Goal: Task Accomplishment & Management: Manage account settings

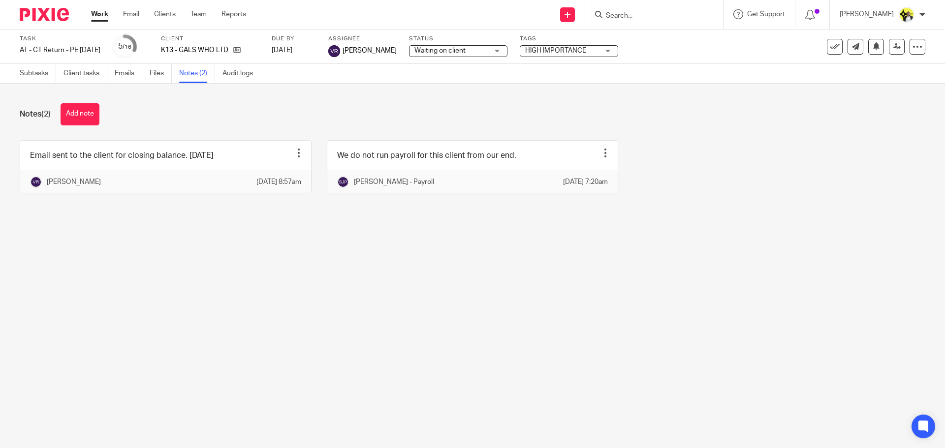
click at [627, 13] on input "Search" at bounding box center [649, 16] width 89 height 9
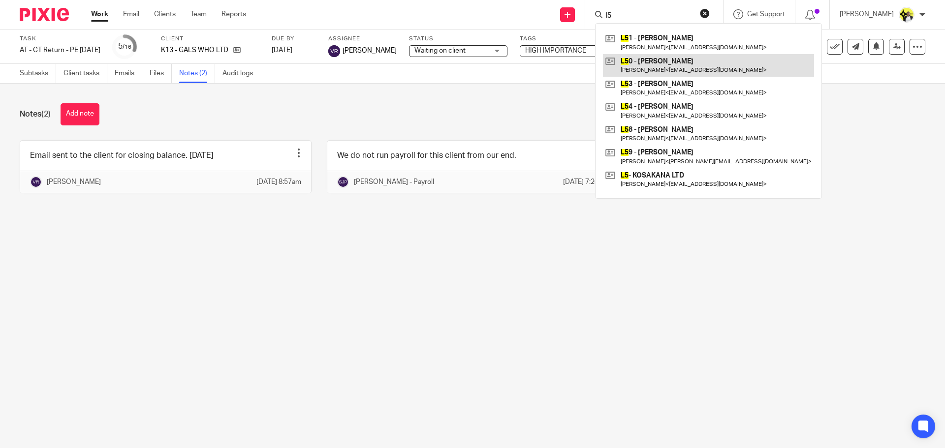
type input "l5"
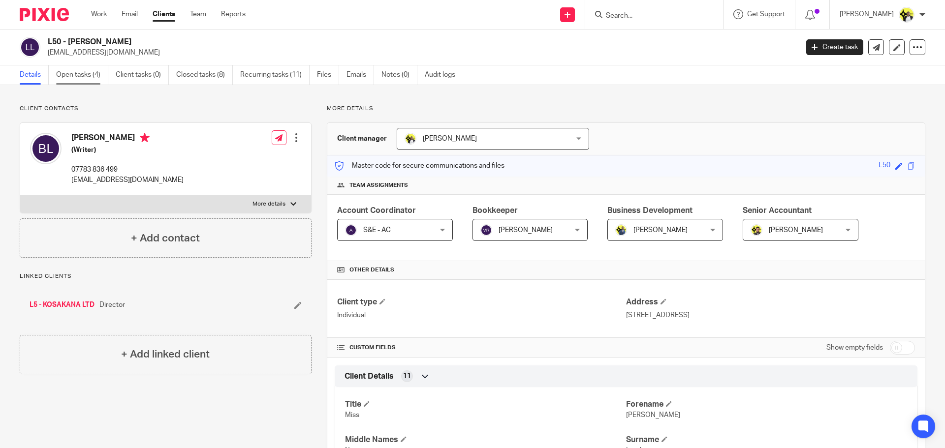
click at [83, 74] on link "Open tasks (4)" at bounding box center [82, 74] width 52 height 19
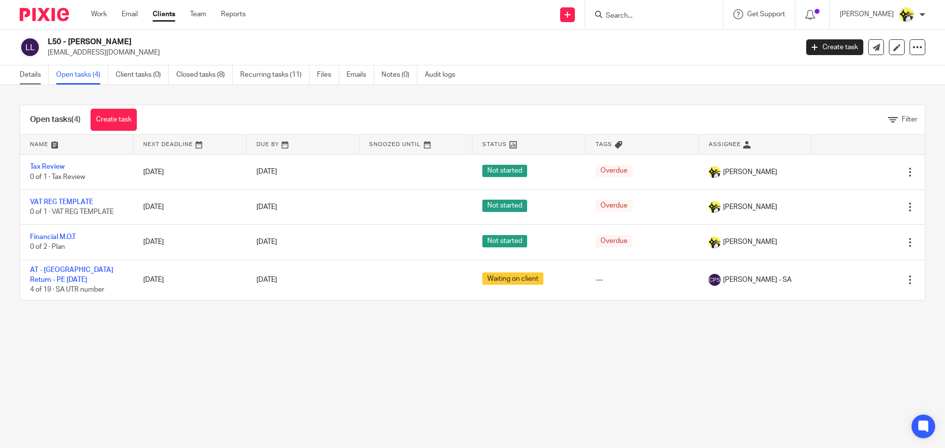
click at [34, 79] on link "Details" at bounding box center [34, 74] width 29 height 19
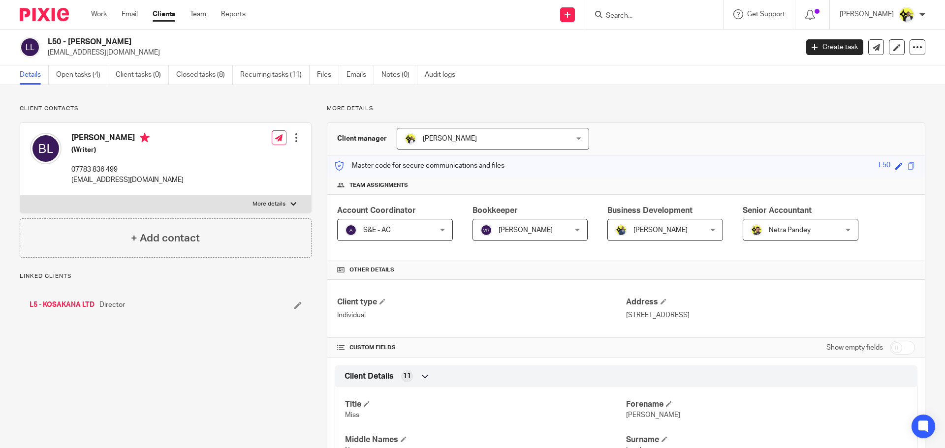
click at [897, 352] on input "checkbox" at bounding box center [902, 348] width 25 height 14
checkbox input "true"
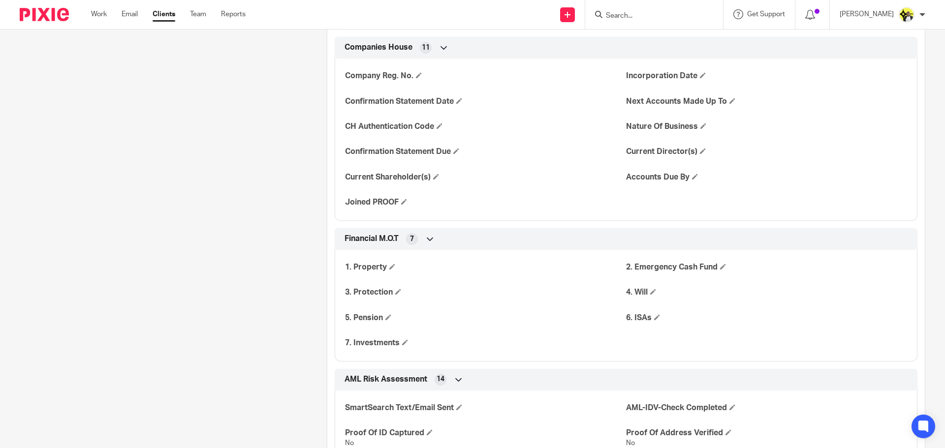
scroll to position [1083, 0]
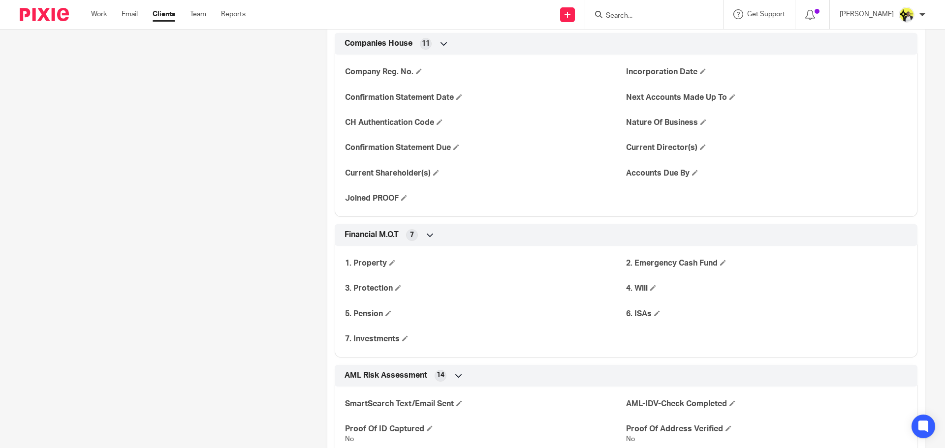
click at [390, 262] on span at bounding box center [392, 263] width 6 height 6
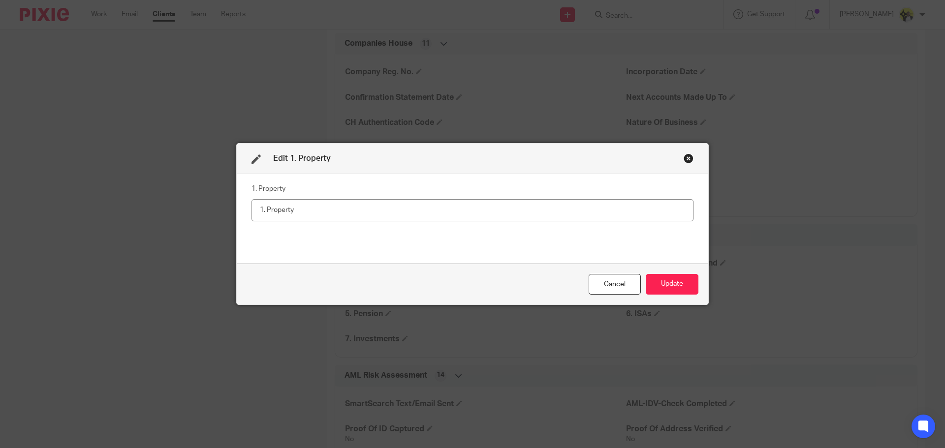
click at [301, 208] on input "text" at bounding box center [472, 210] width 442 height 22
type input "No"
click at [662, 279] on button "Update" at bounding box center [672, 284] width 53 height 21
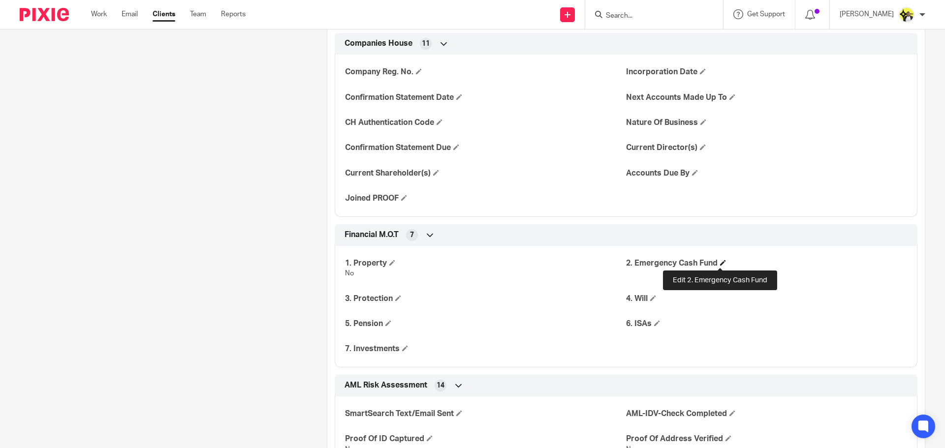
click at [721, 264] on span at bounding box center [723, 263] width 6 height 6
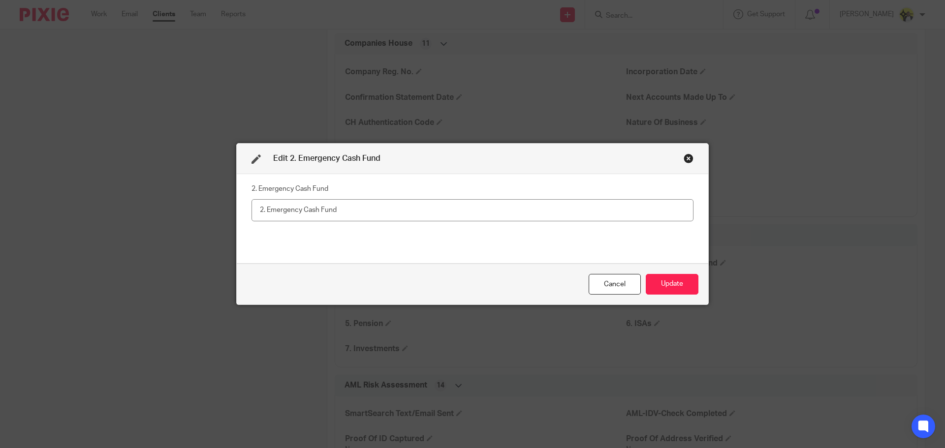
click at [340, 211] on input "text" at bounding box center [472, 210] width 442 height 22
type input "Yes - 5 months"
click at [659, 279] on button "Update" at bounding box center [672, 284] width 53 height 21
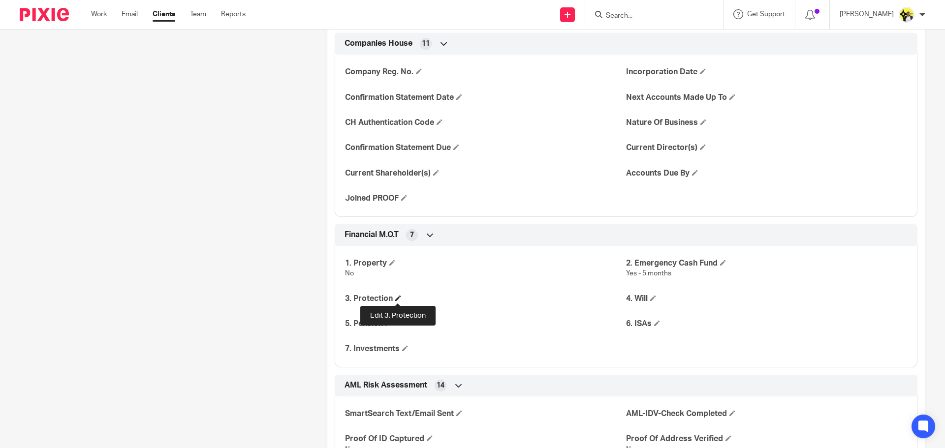
click at [399, 298] on span at bounding box center [398, 298] width 6 height 6
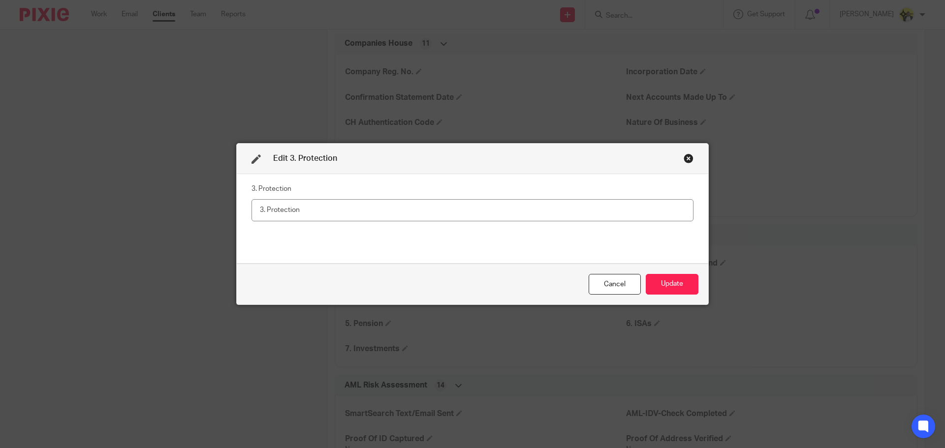
click at [297, 203] on input "text" at bounding box center [472, 210] width 442 height 22
type input "No"
click at [660, 295] on button "Update" at bounding box center [672, 284] width 53 height 21
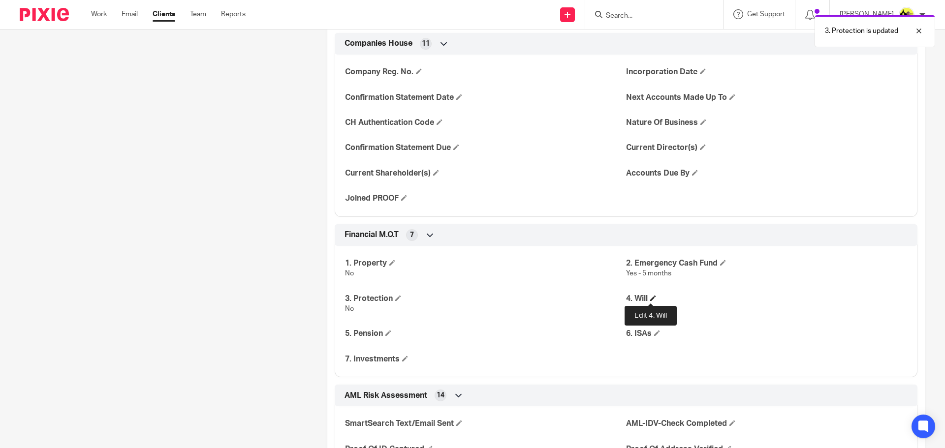
click at [650, 300] on span at bounding box center [653, 298] width 6 height 6
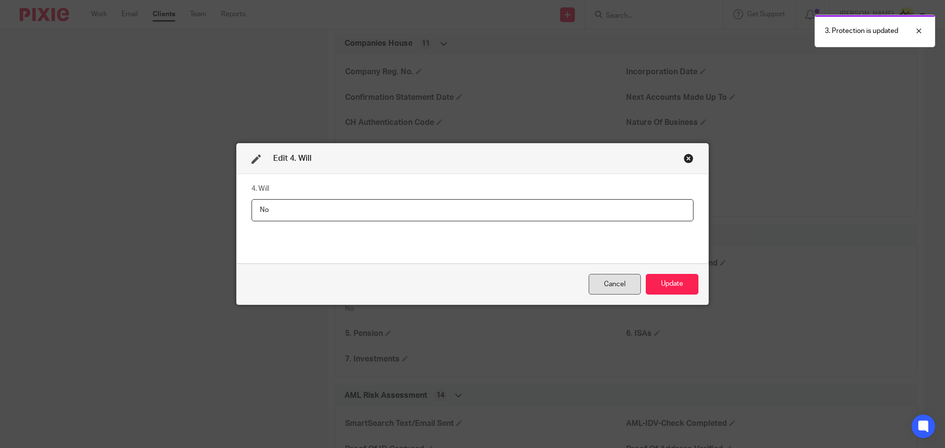
type input "No"
drag, startPoint x: 634, startPoint y: 294, endPoint x: 644, endPoint y: 291, distance: 10.3
click at [642, 292] on div "Cancel Update" at bounding box center [472, 284] width 471 height 41
click at [647, 288] on button "Update" at bounding box center [672, 284] width 53 height 21
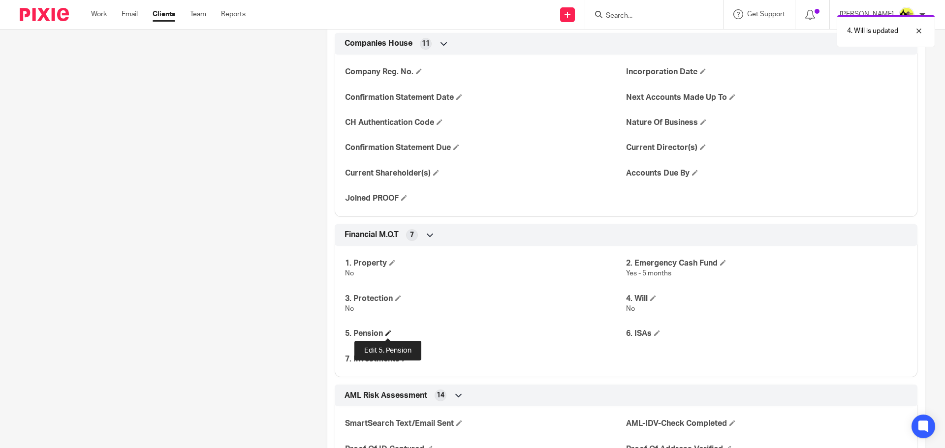
click at [388, 330] on span at bounding box center [388, 333] width 6 height 6
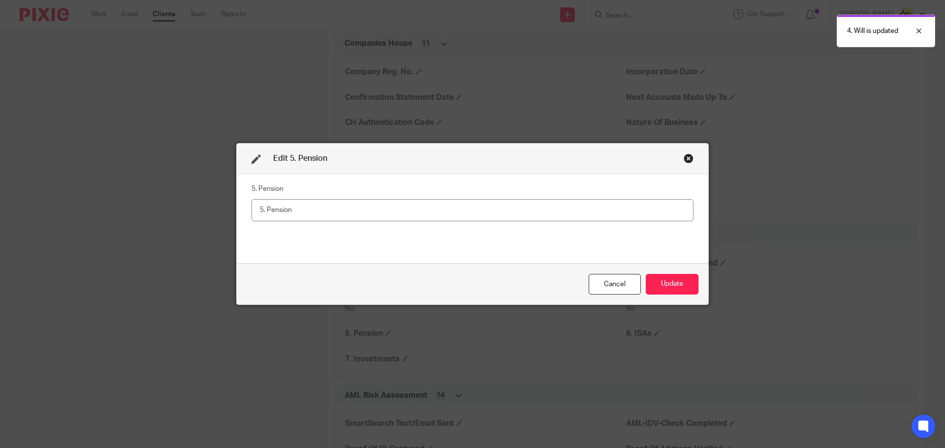
click at [287, 215] on input "text" at bounding box center [472, 210] width 442 height 22
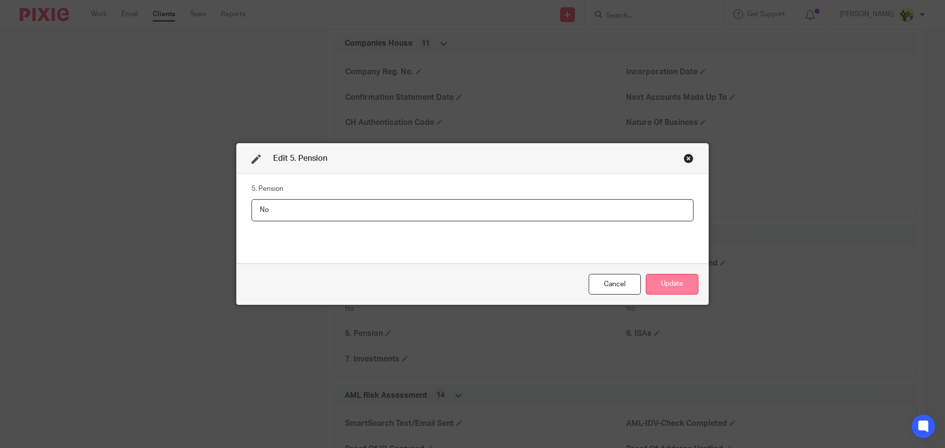
type input "No"
click at [666, 278] on button "Update" at bounding box center [672, 284] width 53 height 21
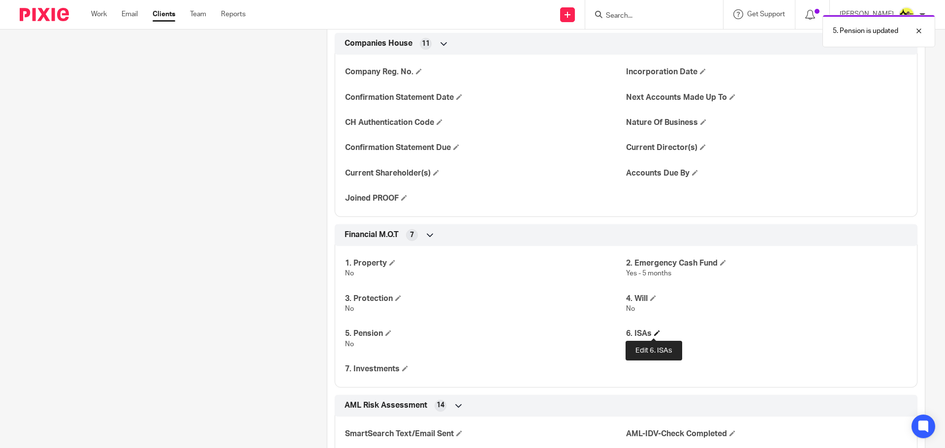
click at [654, 333] on span at bounding box center [657, 333] width 6 height 6
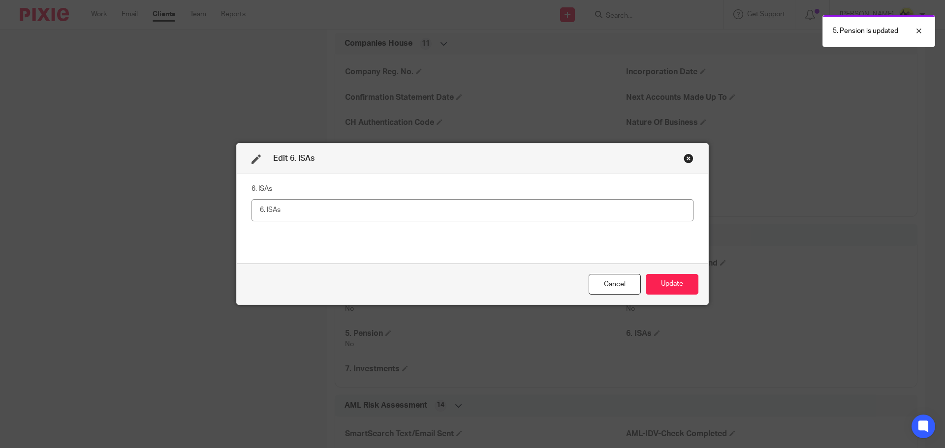
click at [327, 214] on input "text" at bounding box center [472, 210] width 442 height 22
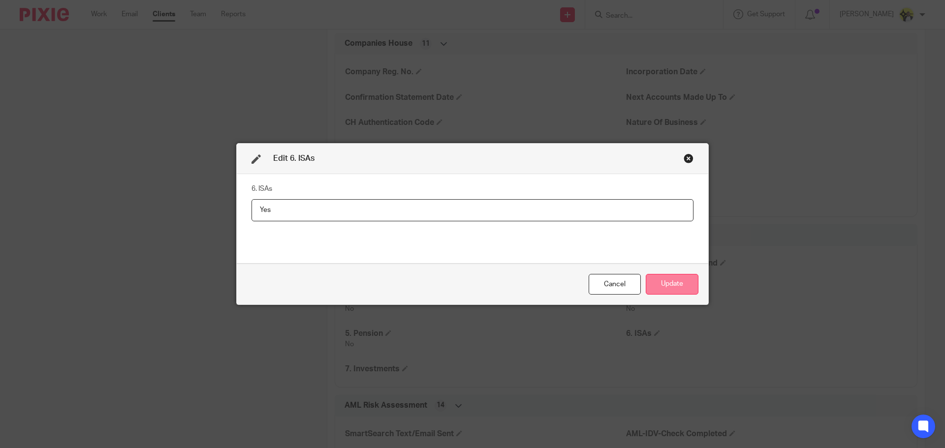
type input "Yes"
click at [662, 287] on button "Update" at bounding box center [672, 284] width 53 height 21
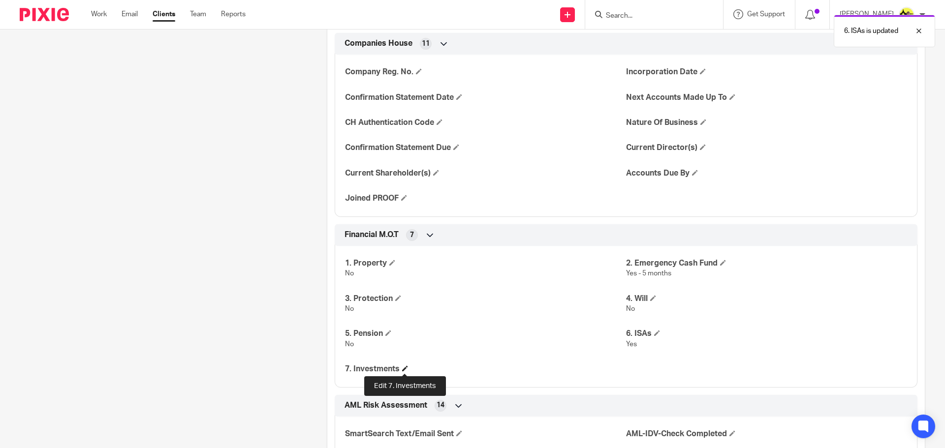
click at [404, 369] on span at bounding box center [405, 369] width 6 height 6
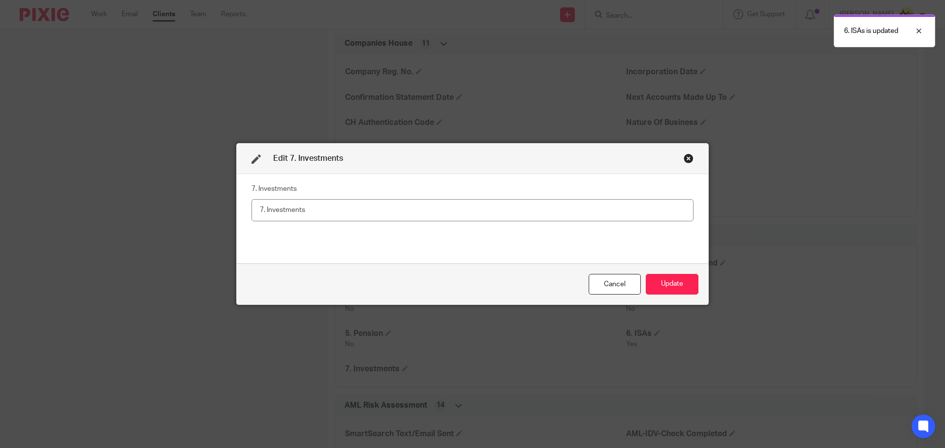
click at [279, 214] on input "text" at bounding box center [472, 210] width 442 height 22
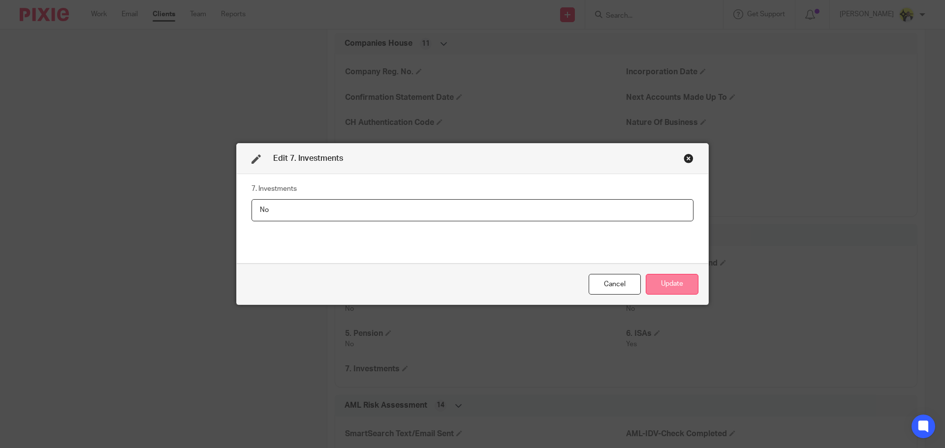
type input "No"
click at [665, 289] on button "Update" at bounding box center [672, 284] width 53 height 21
